Goal: Transaction & Acquisition: Purchase product/service

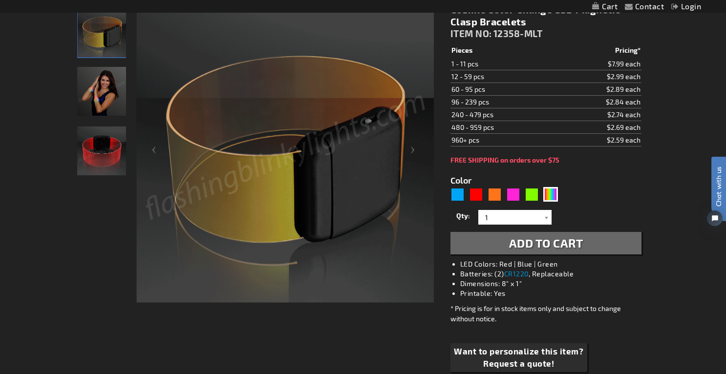
click at [105, 98] on img "Female wearing Color Change Light Up Cosmic LED Bracelet" at bounding box center [101, 91] width 49 height 49
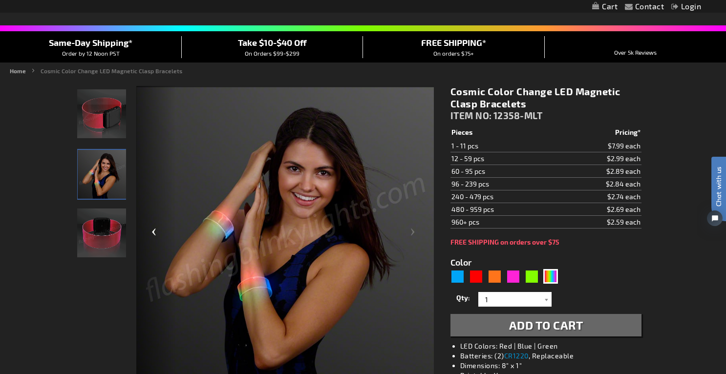
scroll to position [61, 0]
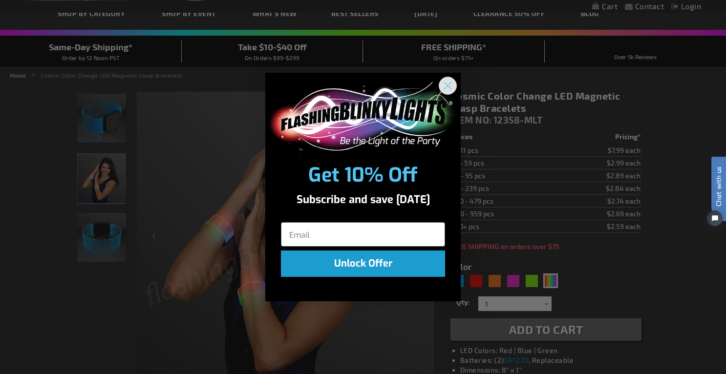
click at [450, 82] on circle "Close dialog" at bounding box center [448, 85] width 16 height 16
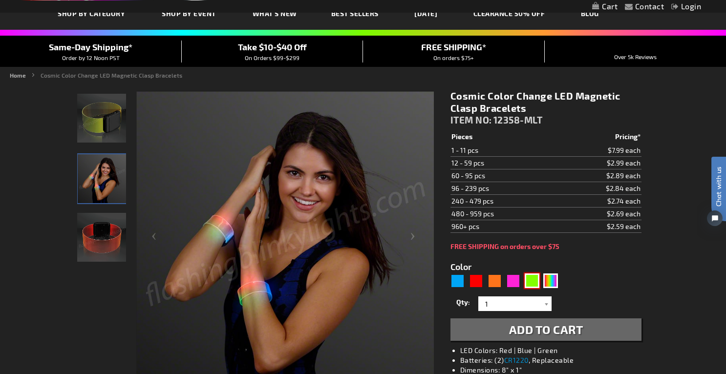
click at [535, 280] on div "Green" at bounding box center [532, 281] width 15 height 15
type input "5648"
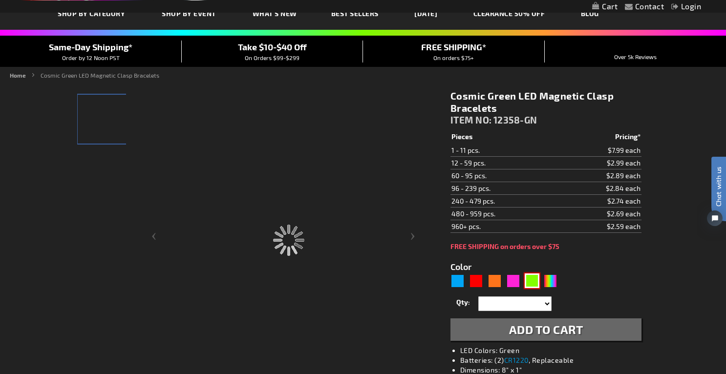
type input "12358-GN"
type input "Customize - Cosmic Green LED Magnetic Clasp Bracelets - ITEM NO: 12358-GN"
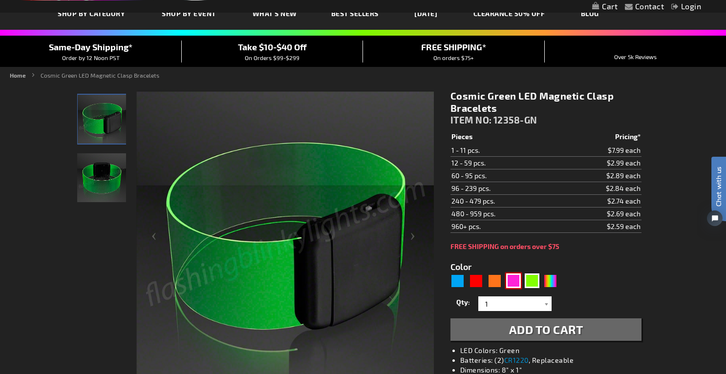
click at [513, 280] on div "Pink" at bounding box center [513, 281] width 15 height 15
type input "5639"
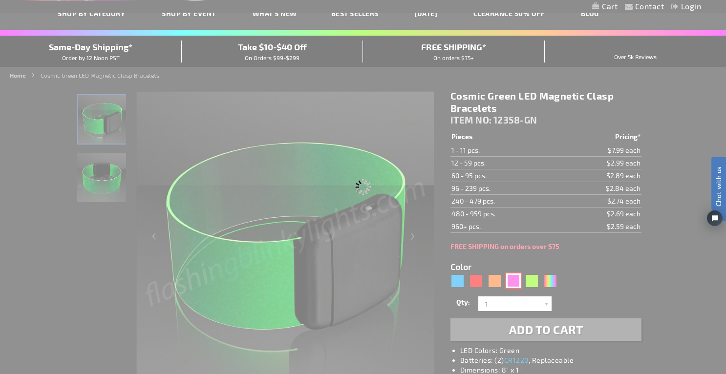
type input "12358-PK"
type input "Customize - Cosmic Pink LED Magnetic Clasp Bracelets - ITEM NO: 12358-PK"
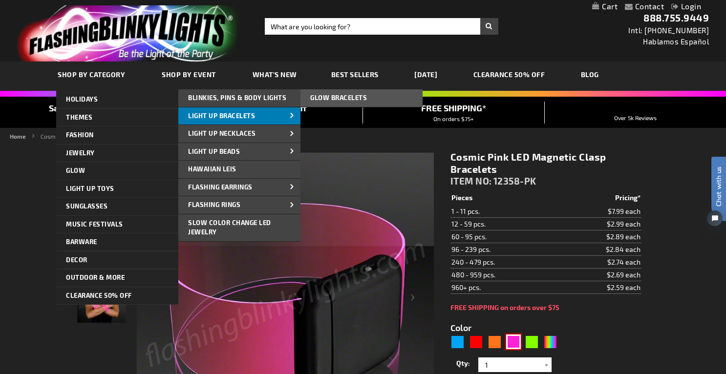
click at [268, 118] on link "Light Up Bracelets" at bounding box center [239, 117] width 122 height 18
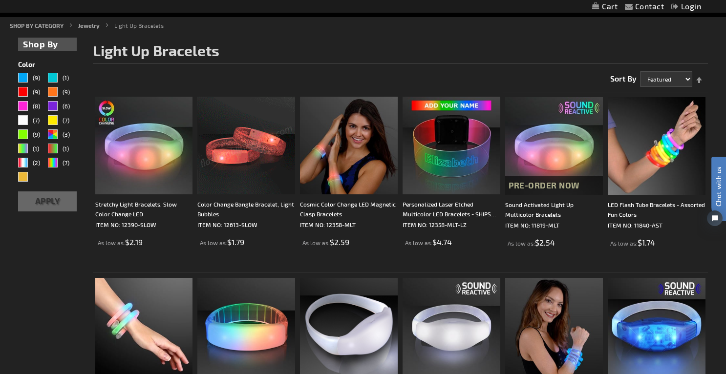
scroll to position [112, 0]
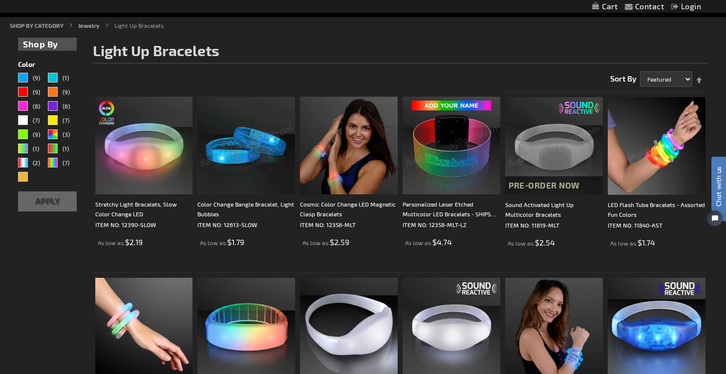
click at [662, 154] on img at bounding box center [657, 146] width 98 height 98
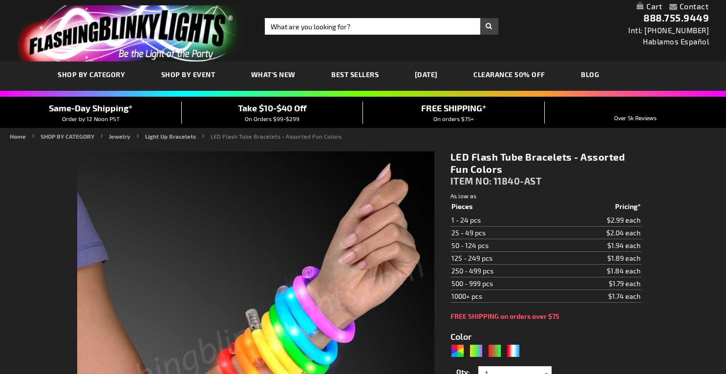
type input "5630"
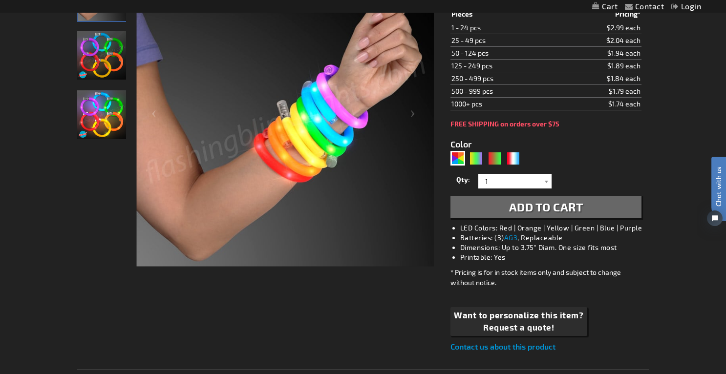
scroll to position [185, 0]
click at [109, 50] on img "LED Flash Tube Bracelets - Assorted Fun Colors" at bounding box center [101, 55] width 49 height 49
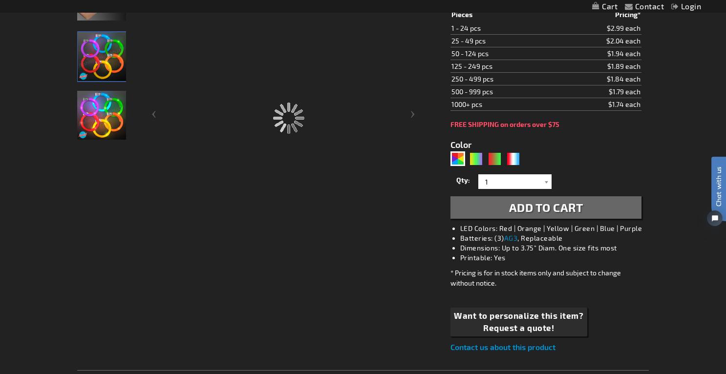
scroll to position [118, 0]
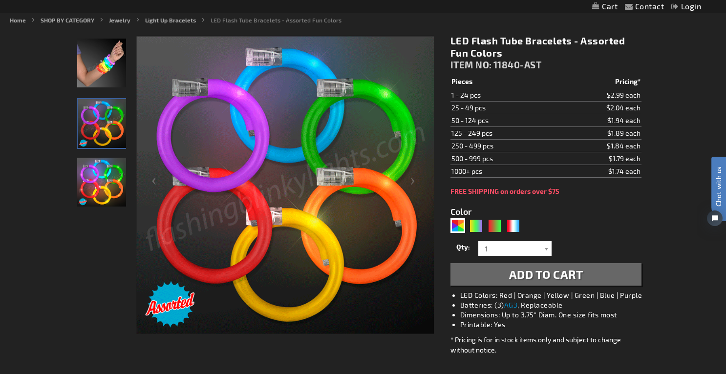
click at [102, 185] on img "LED Flash Tube Bracelets - Assorted Fun Colors" at bounding box center [101, 182] width 49 height 49
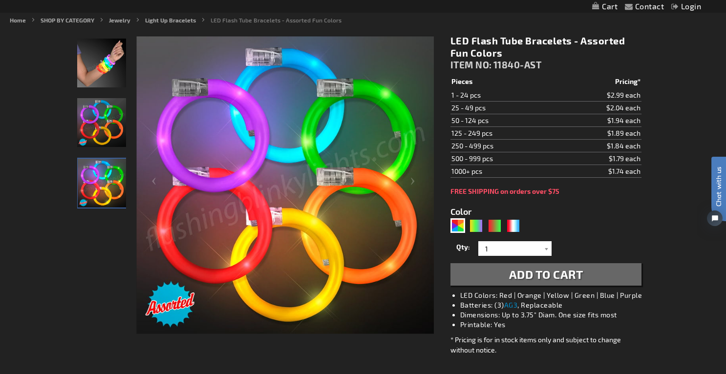
click at [114, 64] on img "Hand model wearing LED Flash Tube Bracelets - Assorted Fun Colors" at bounding box center [101, 63] width 49 height 49
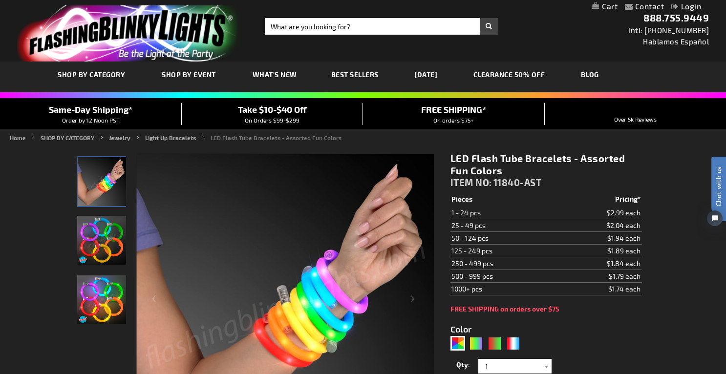
scroll to position [0, 0]
